Goal: Task Accomplishment & Management: Complete application form

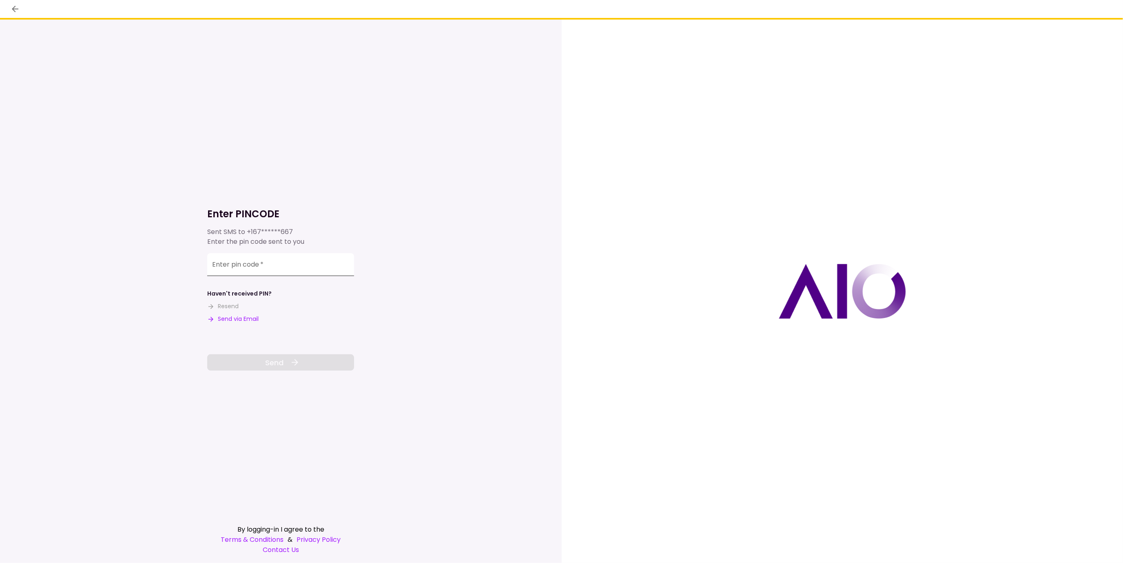
click at [289, 268] on input "Enter pin code   *" at bounding box center [280, 264] width 147 height 23
type input "******"
click at [288, 364] on button "Send" at bounding box center [280, 362] width 147 height 16
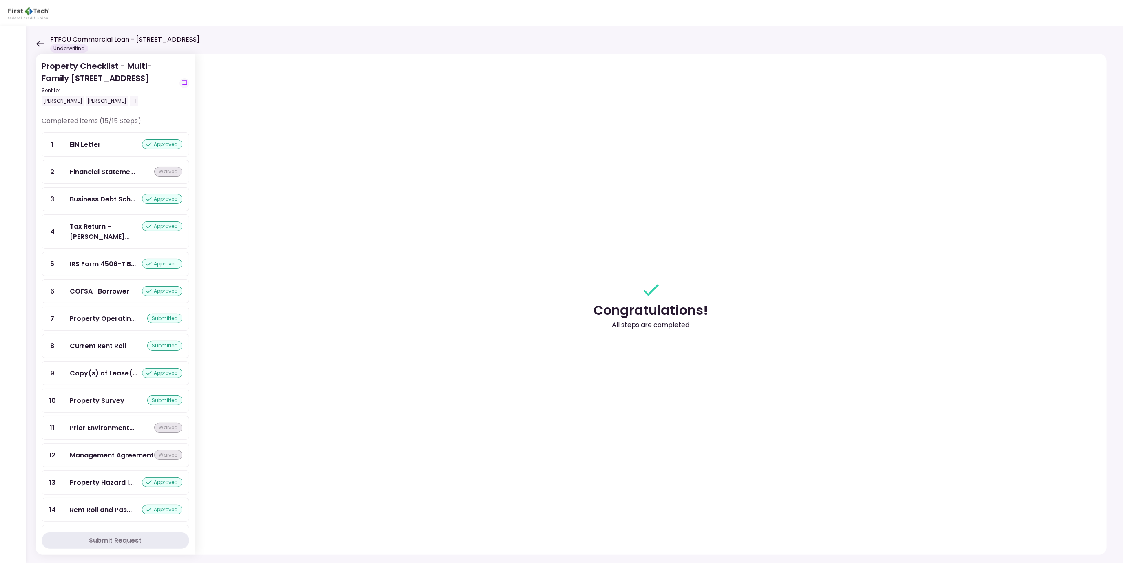
click at [38, 43] on icon at bounding box center [39, 44] width 7 height 6
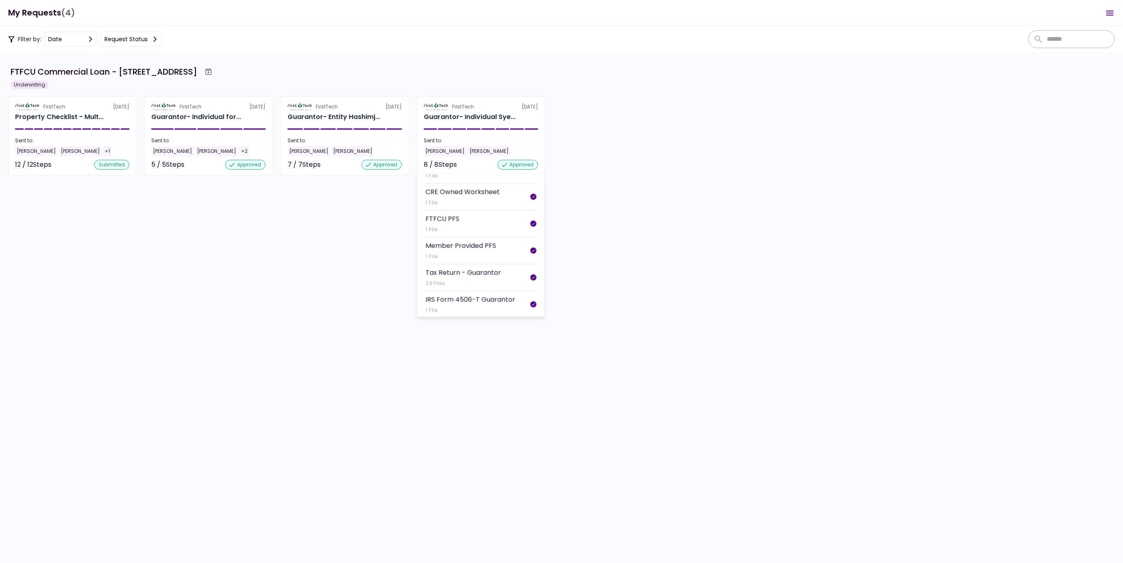
scroll to position [54, 0]
click at [484, 255] on div "Tax Return - Guarantor" at bounding box center [462, 259] width 75 height 10
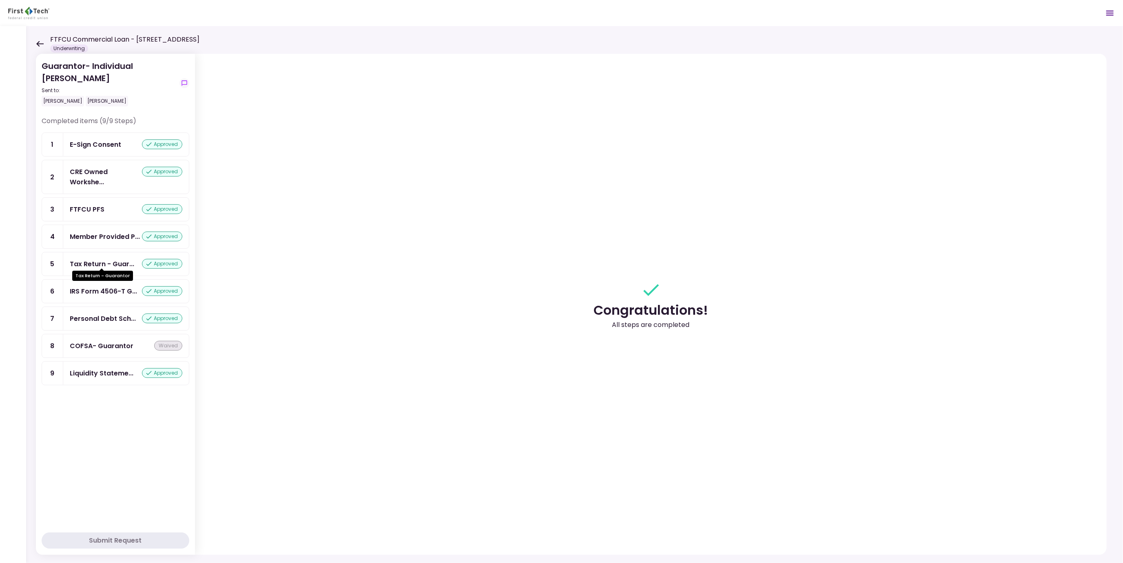
click at [113, 259] on div "Tax Return - Guar..." at bounding box center [102, 264] width 64 height 10
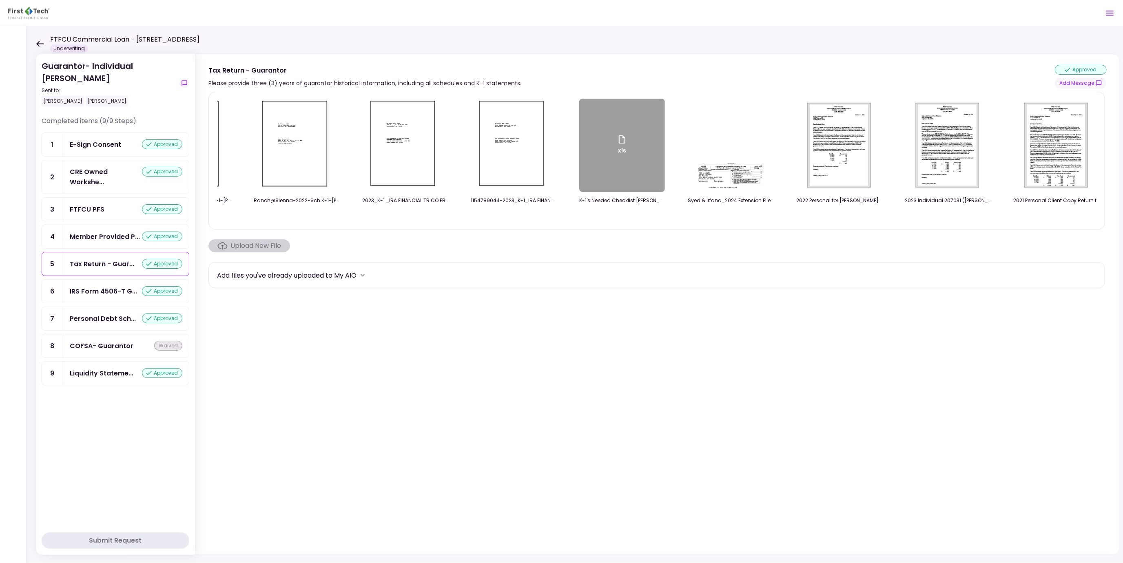
scroll to position [0, 1592]
click at [935, 309] on section "[PERSON_NAME]-2023_Syed Hashim_1048_Sch K1.pdf 2023-Schedule K-1-[PERSON_NAME].…" at bounding box center [657, 322] width 898 height 460
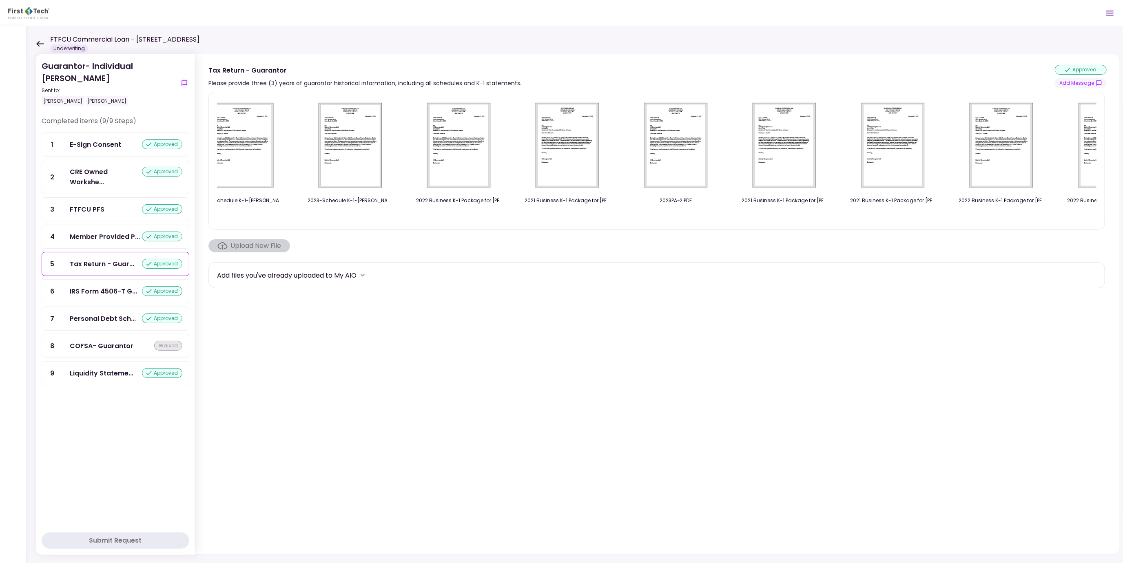
scroll to position [0, 0]
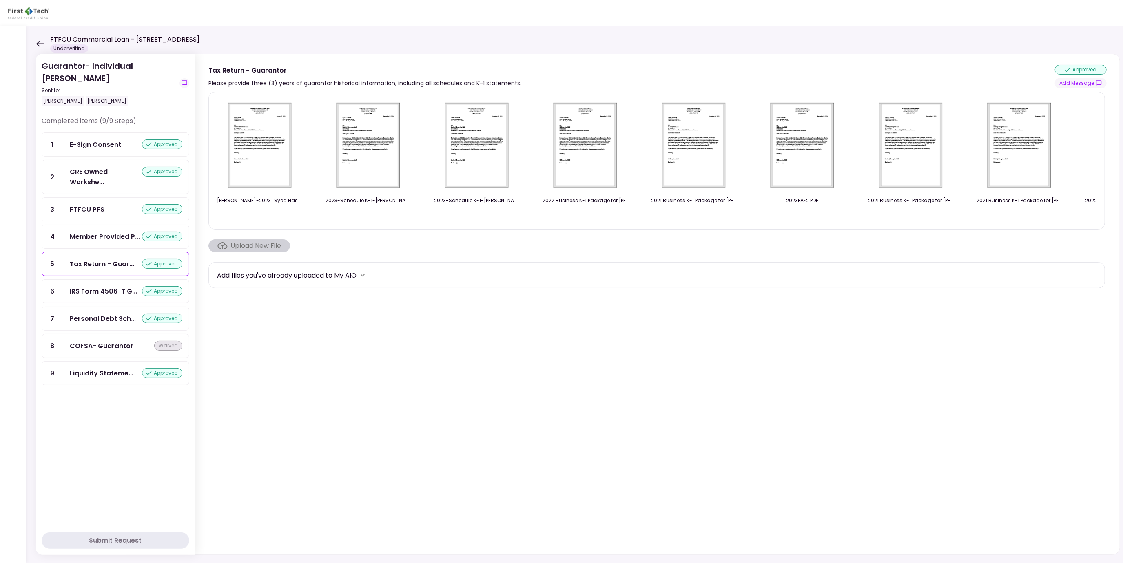
click at [376, 153] on img at bounding box center [368, 145] width 73 height 93
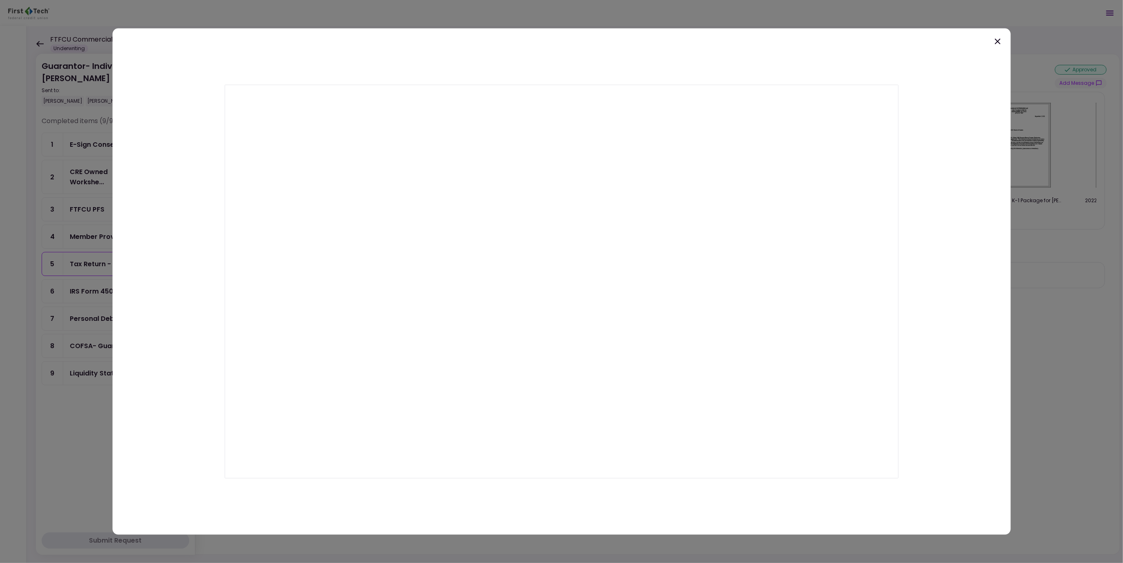
click at [996, 38] on icon at bounding box center [998, 41] width 10 height 10
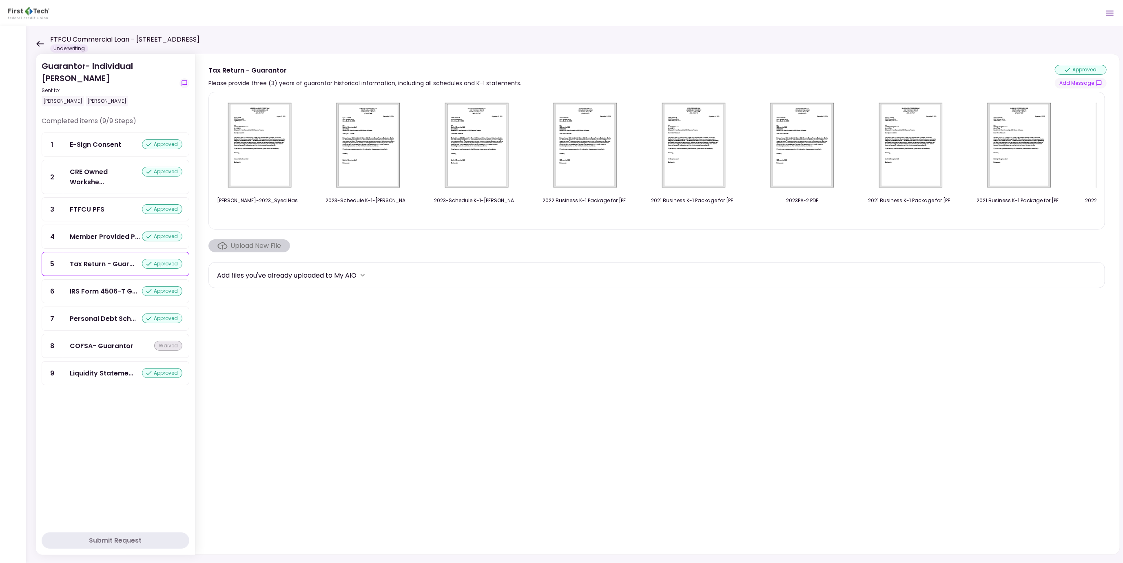
drag, startPoint x: 329, startPoint y: 221, endPoint x: 378, endPoint y: 222, distance: 49.3
click at [378, 222] on div "[PERSON_NAME]-2023_Syed Hashim_1048_Sch K1.pdf 2023-Schedule K-1-[PERSON_NAME].…" at bounding box center [656, 161] width 879 height 124
click at [981, 352] on section "[PERSON_NAME]-2023_Syed Hashim_1048_Sch K1.pdf 2023-Schedule K-1-[PERSON_NAME].…" at bounding box center [657, 322] width 898 height 460
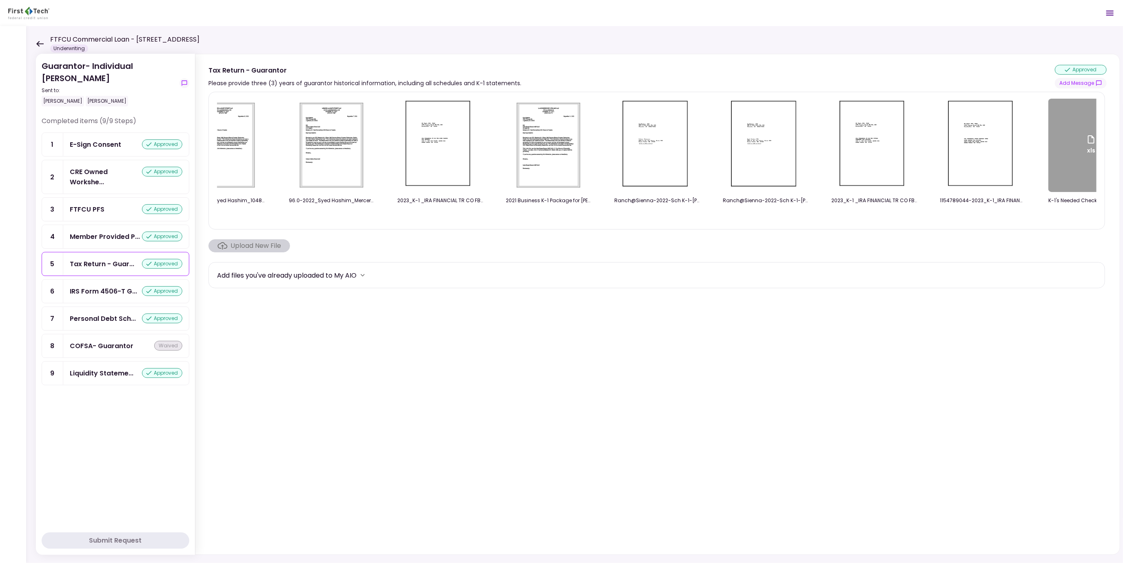
scroll to position [0, 1117]
